Goal: Check status: Check status

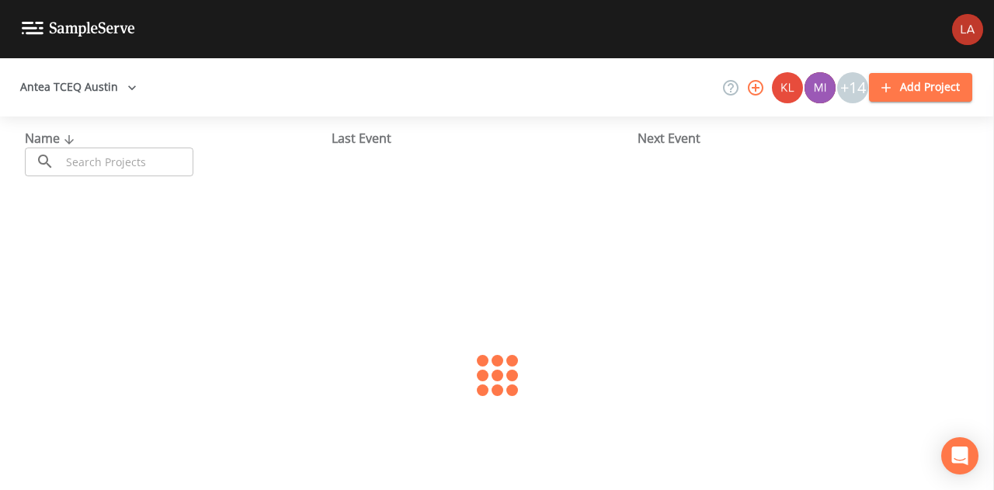
click at [111, 94] on button "Antea TCEQ Austin" at bounding box center [78, 87] width 129 height 29
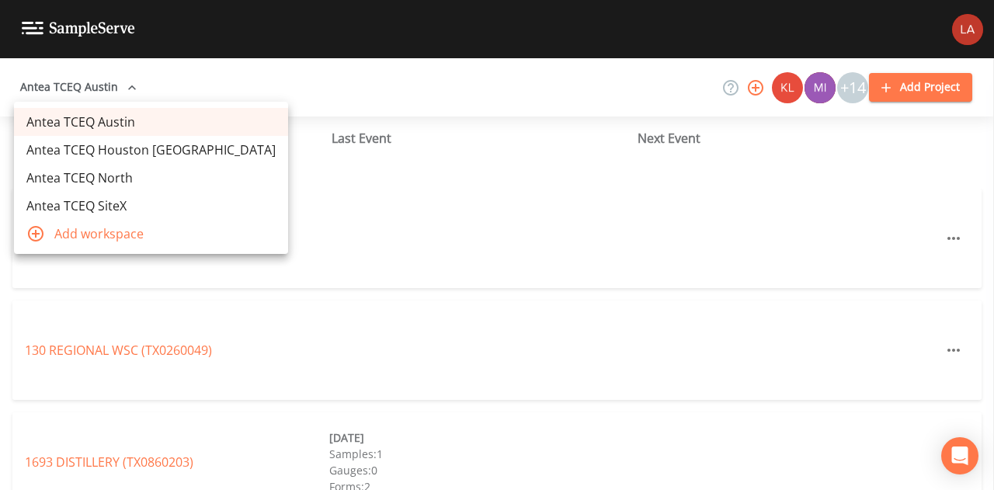
click at [113, 157] on link "Antea TCEQ Houston [GEOGRAPHIC_DATA]" at bounding box center [151, 150] width 274 height 28
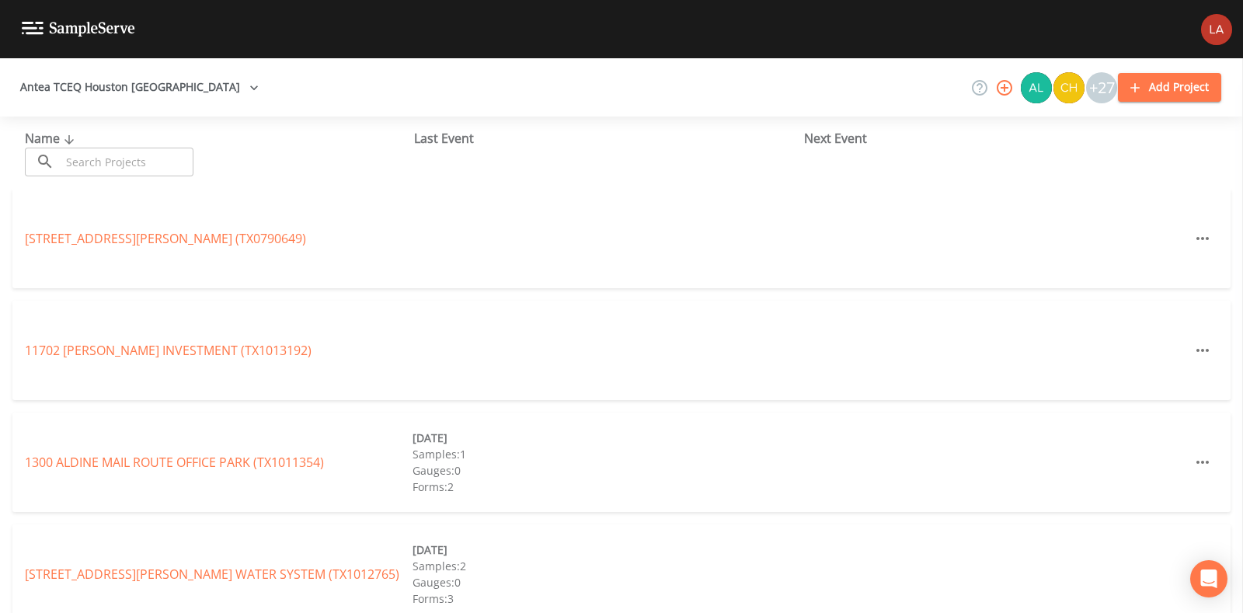
click at [158, 166] on input "text" at bounding box center [127, 162] width 133 height 29
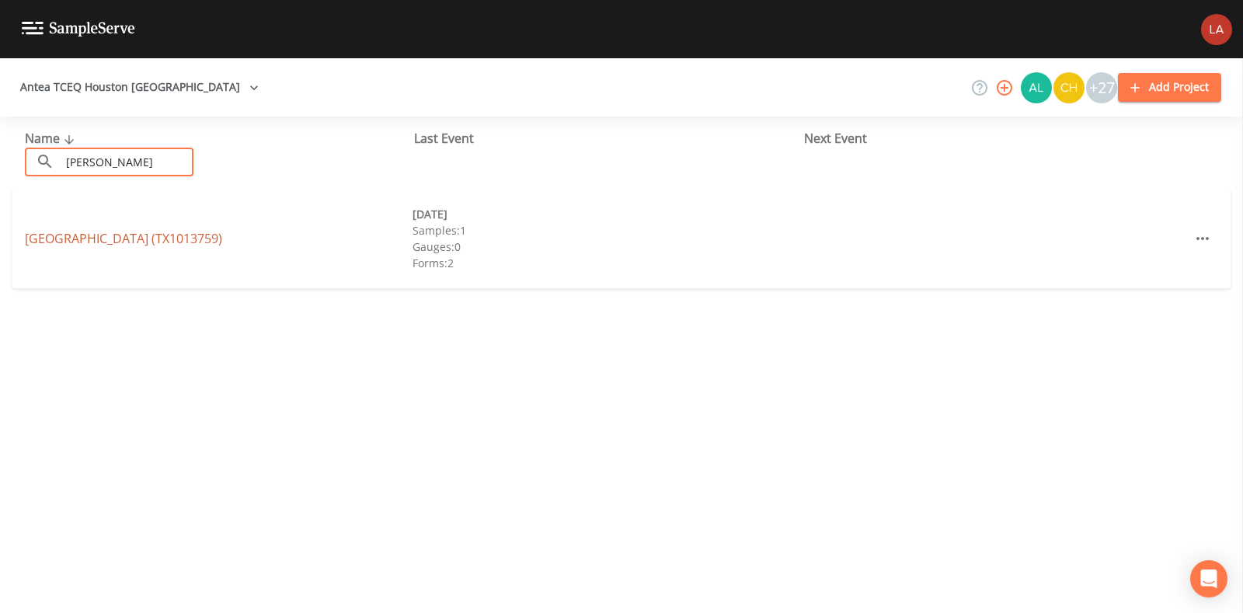
type input "[PERSON_NAME]"
click at [54, 239] on link "[GEOGRAPHIC_DATA] (TX1013759)" at bounding box center [123, 238] width 197 height 17
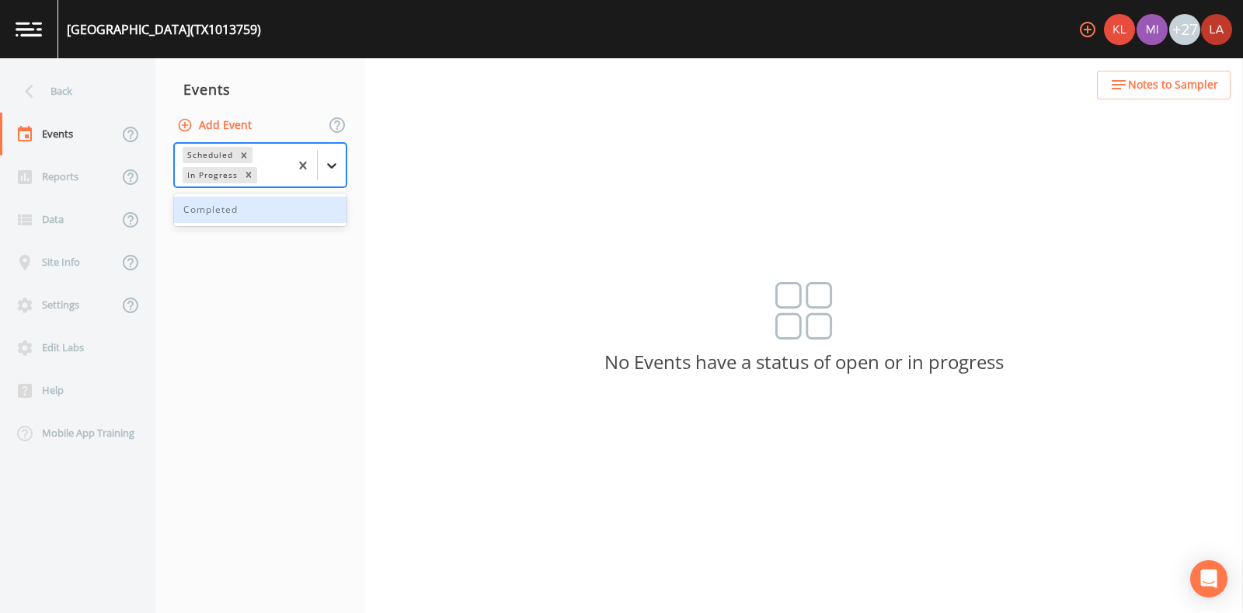
click at [342, 162] on div at bounding box center [332, 165] width 28 height 28
click at [242, 218] on div "Completed" at bounding box center [260, 210] width 172 height 26
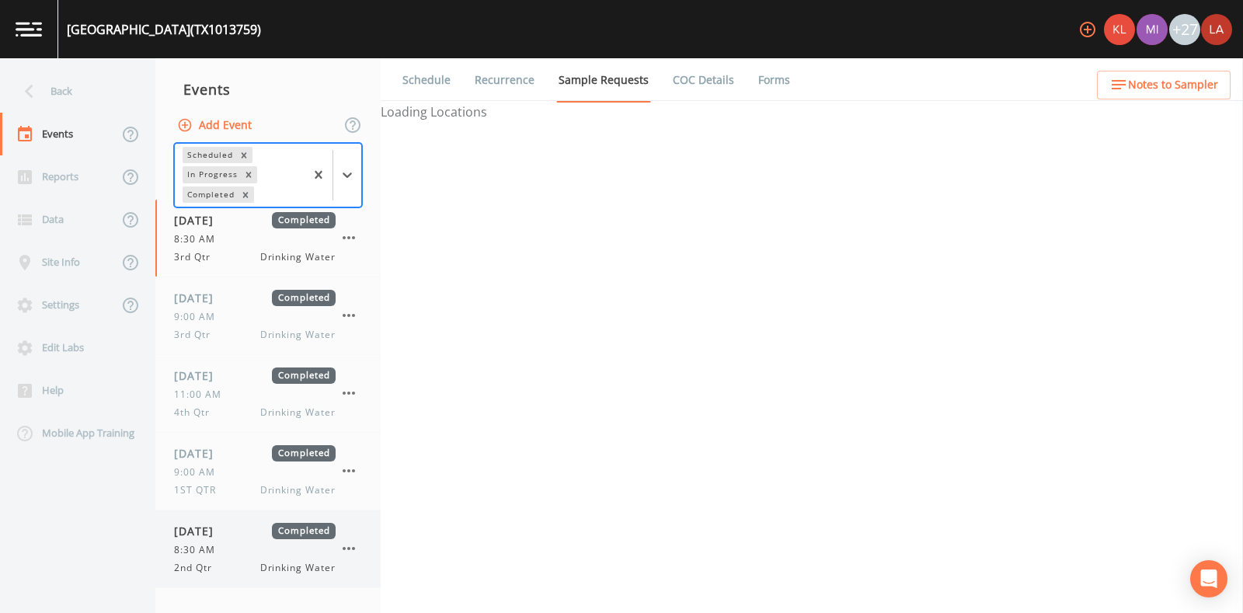
click at [236, 539] on div "[DATE] Completed 8:30 AM 2nd Qtr Drinking Water" at bounding box center [255, 549] width 162 height 52
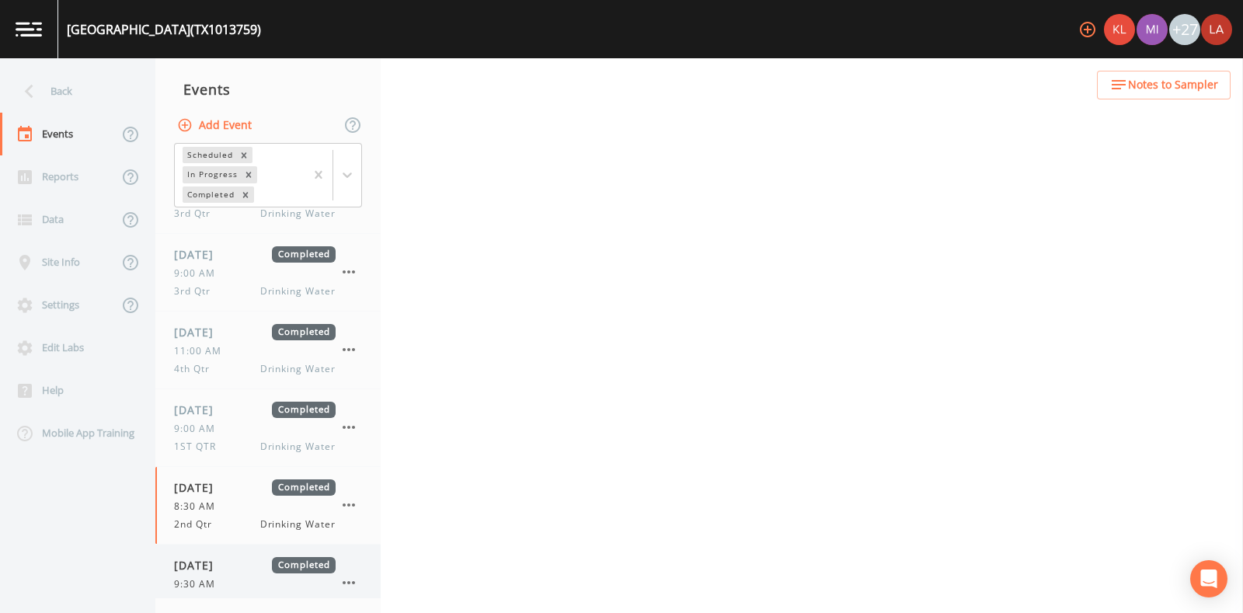
scroll to position [67, 0]
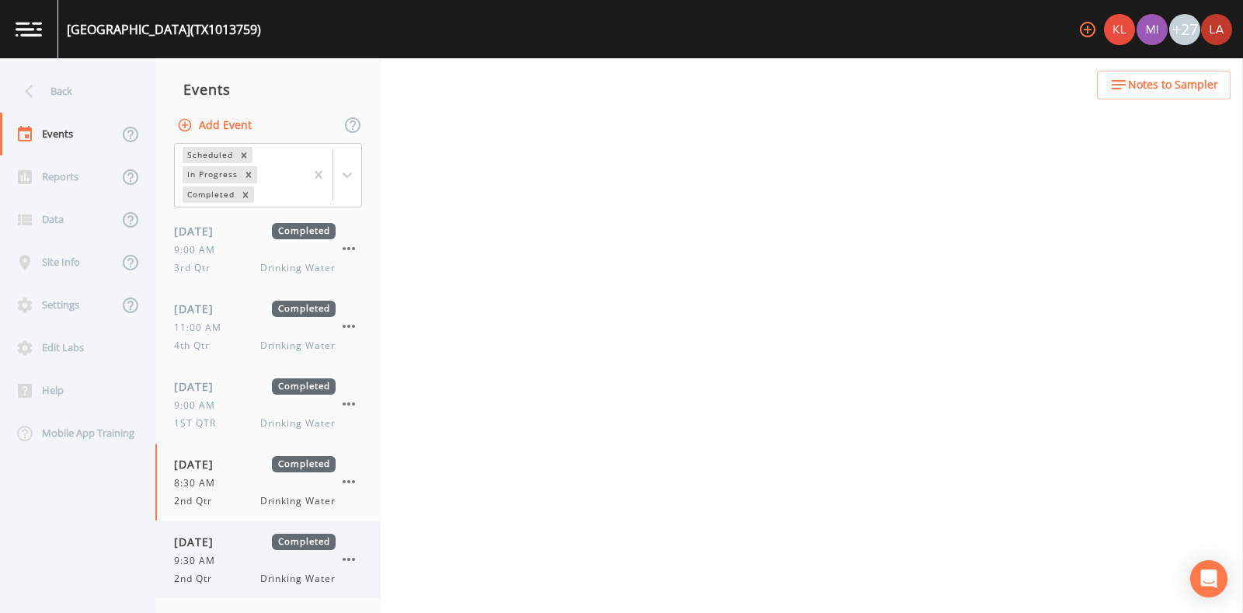
click at [250, 554] on div "9:30 AM" at bounding box center [255, 561] width 162 height 14
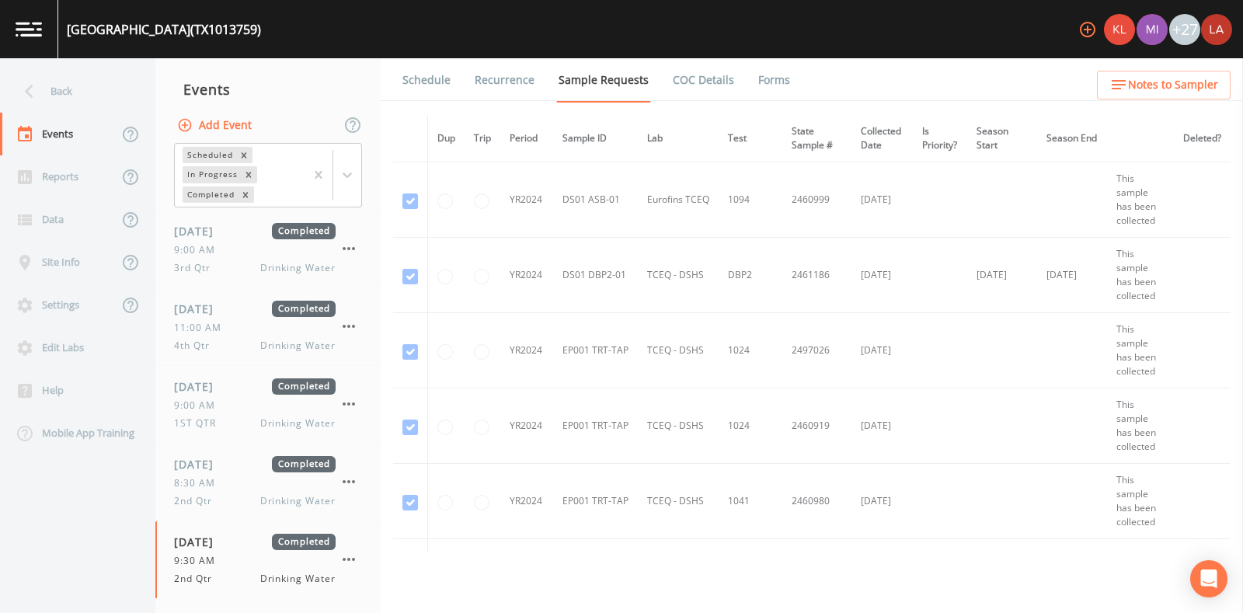
click at [449, 94] on link "Schedule" at bounding box center [426, 80] width 53 height 44
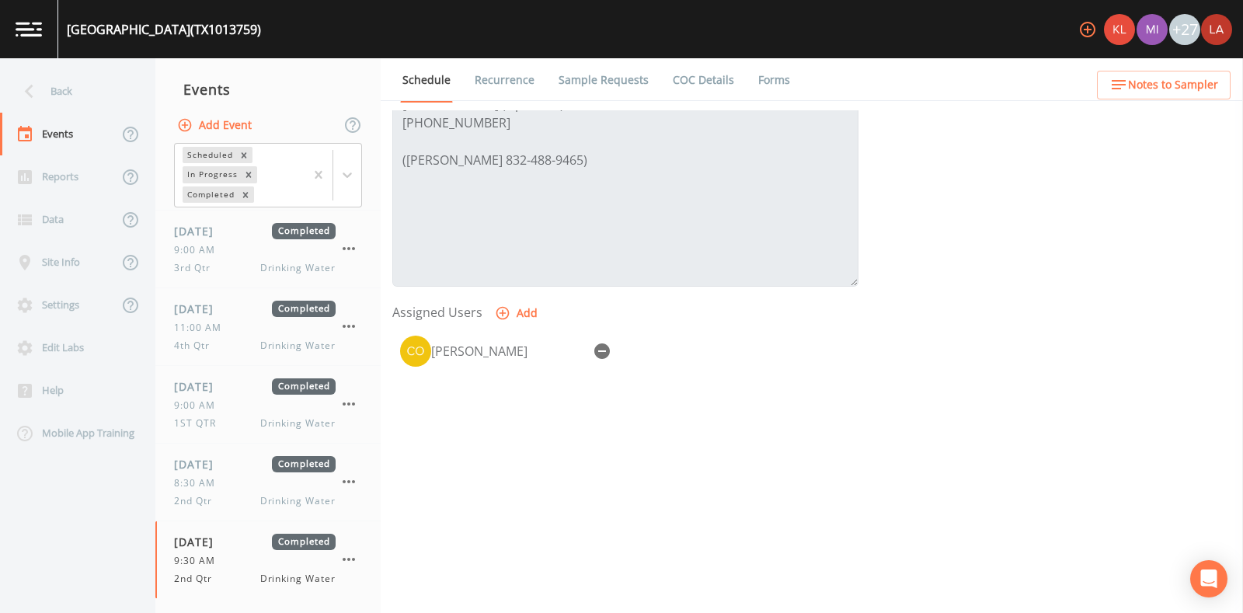
scroll to position [190, 0]
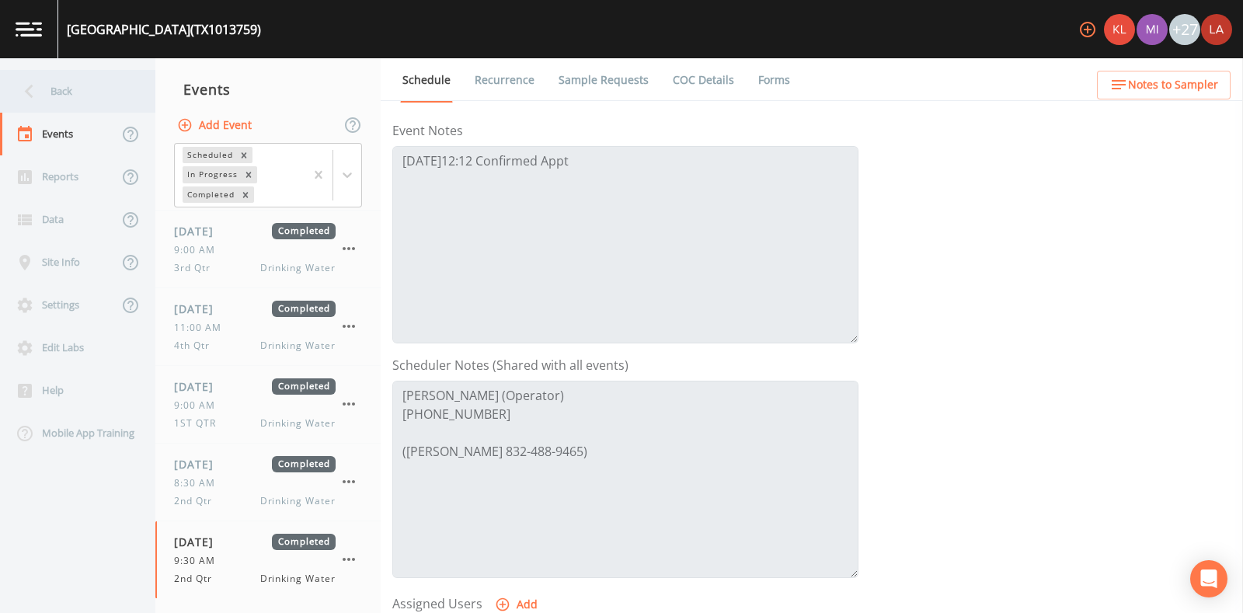
click at [95, 108] on div "Back" at bounding box center [70, 91] width 140 height 43
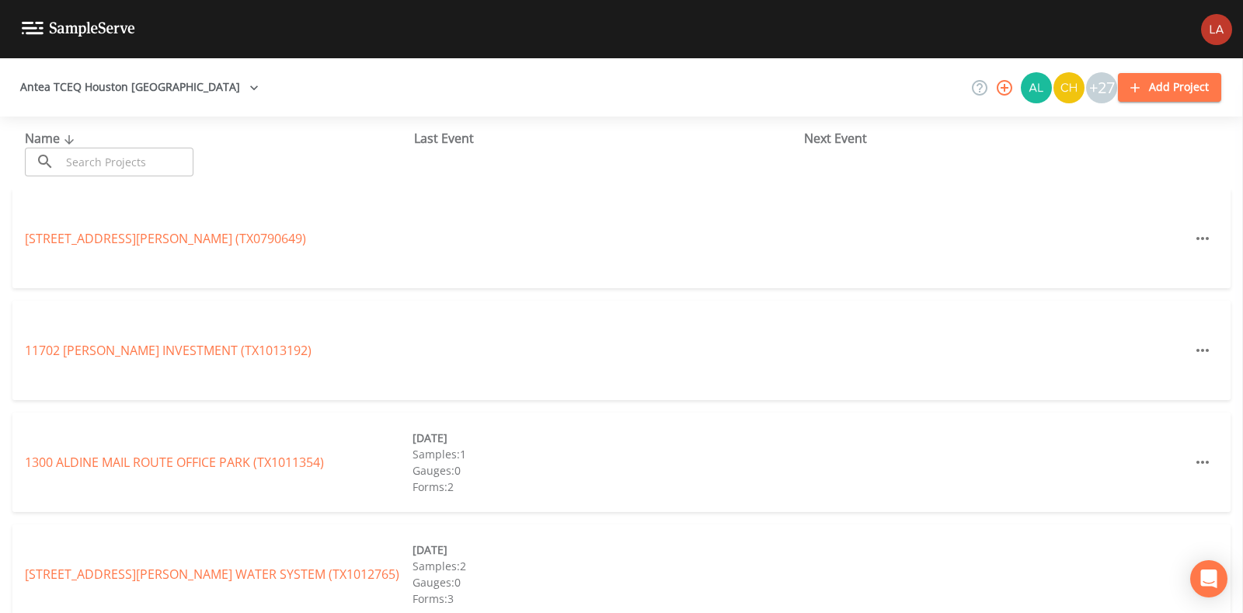
click at [183, 156] on input "text" at bounding box center [127, 162] width 133 height 29
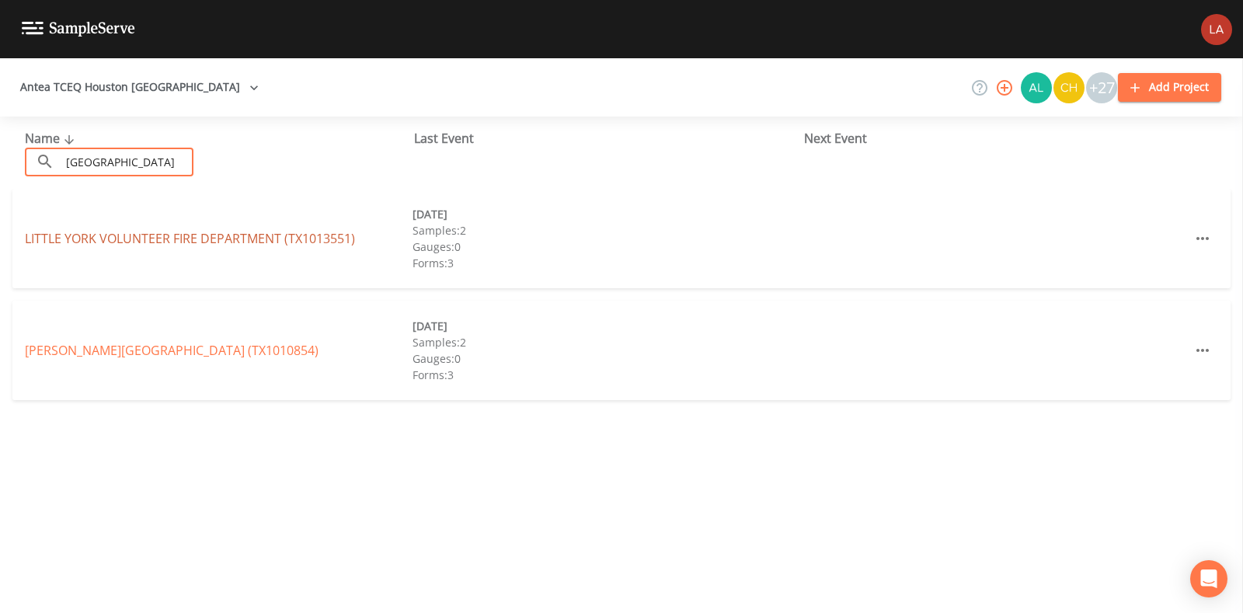
type input "[GEOGRAPHIC_DATA]"
click at [70, 241] on link "LITTLE YORK VOLUNTEER FIRE DEPARTMENT (TX1013551)" at bounding box center [190, 238] width 330 height 17
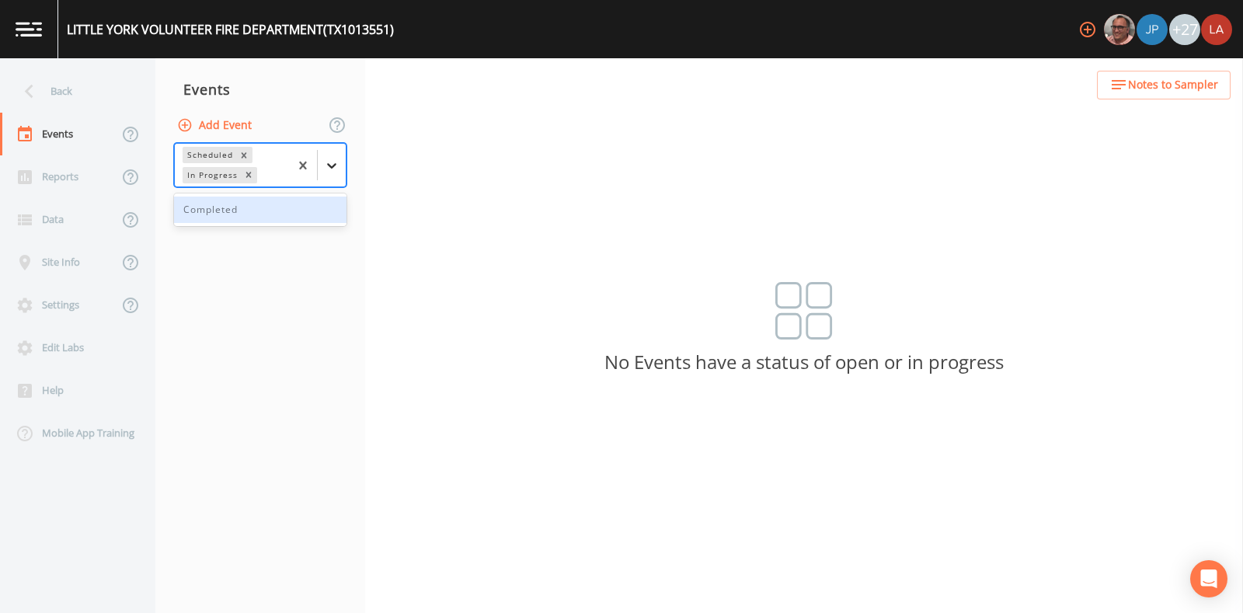
click at [330, 164] on icon at bounding box center [332, 166] width 16 height 16
click at [230, 215] on div "Completed" at bounding box center [260, 210] width 172 height 26
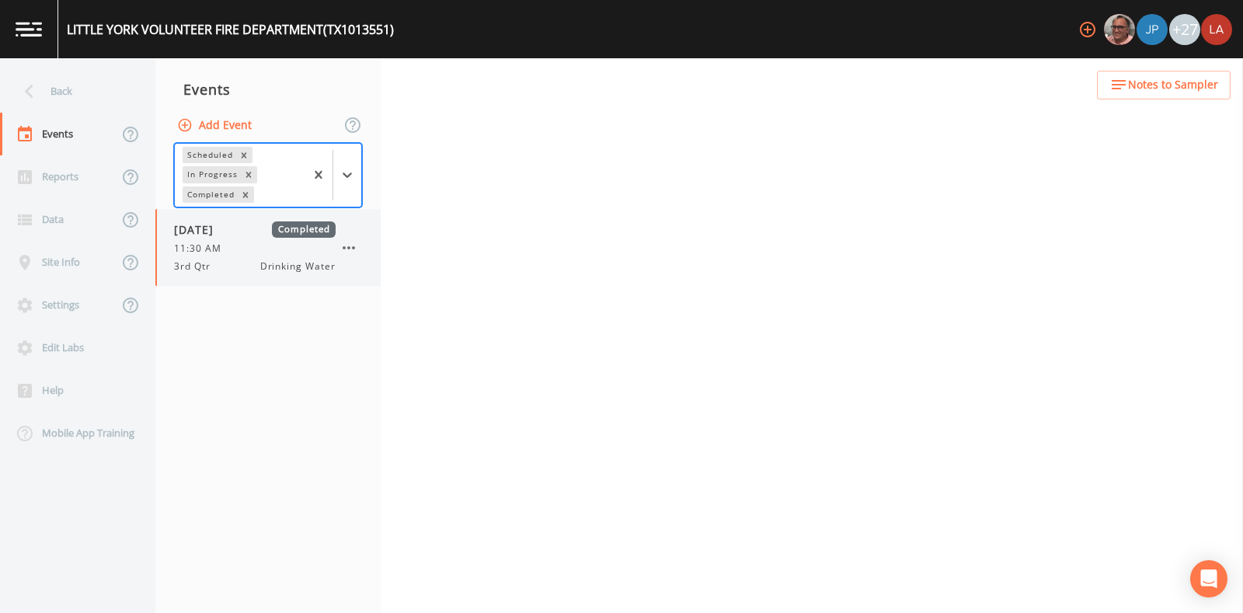
click at [218, 279] on div "[DATE] Completed 11:30 AM 3rd Qtr Drinking Water" at bounding box center [267, 247] width 225 height 77
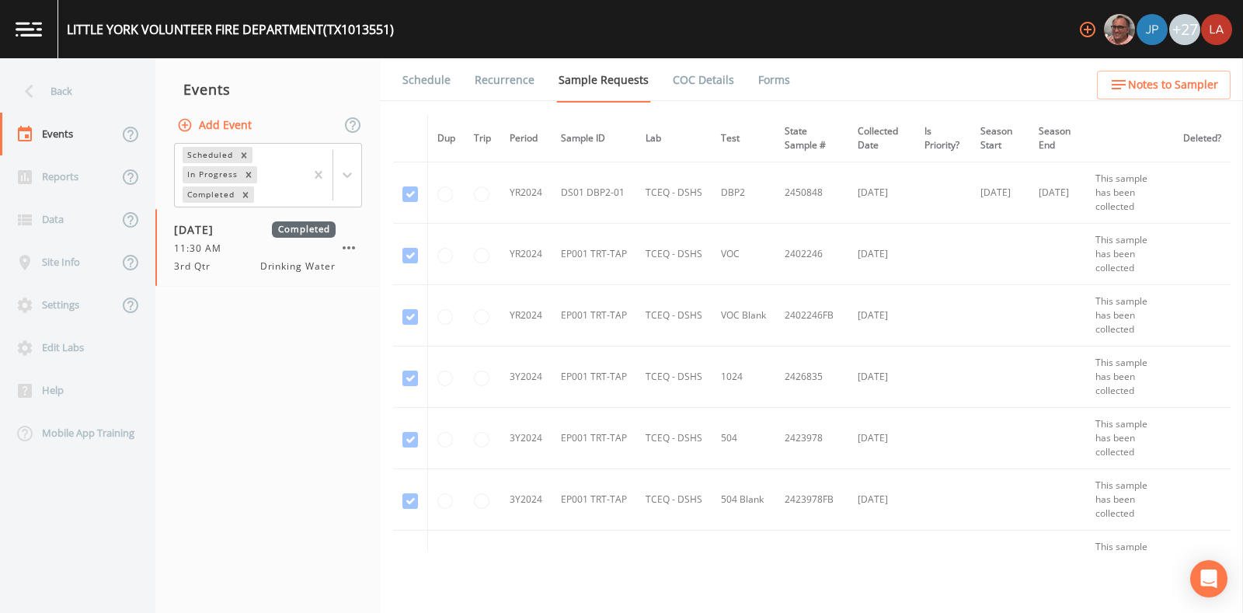
click at [442, 82] on link "Schedule" at bounding box center [426, 80] width 53 height 44
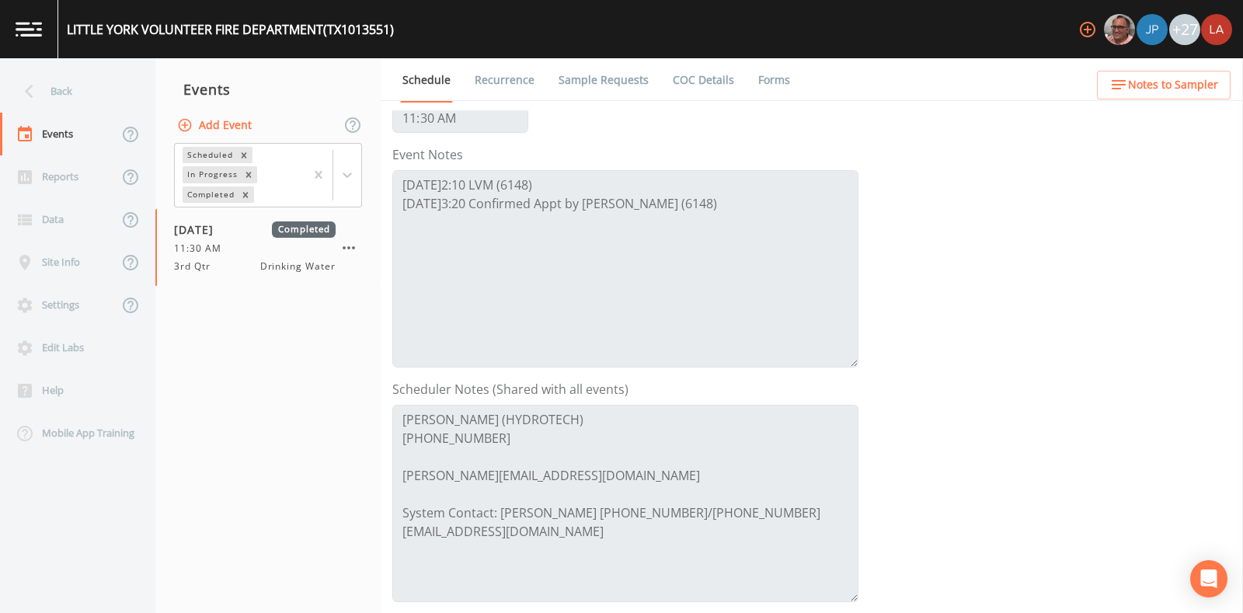
scroll to position [193, 0]
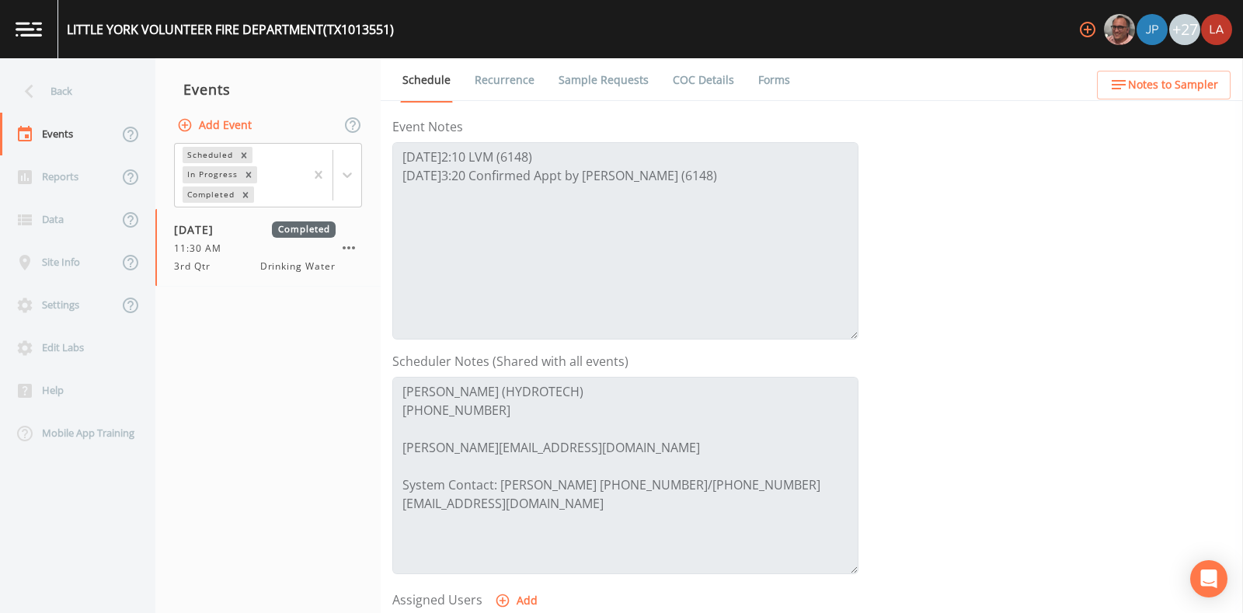
drag, startPoint x: 39, startPoint y: 80, endPoint x: 47, endPoint y: 82, distance: 8.9
click at [39, 81] on icon at bounding box center [29, 91] width 27 height 27
